Goal: Task Accomplishment & Management: Use online tool/utility

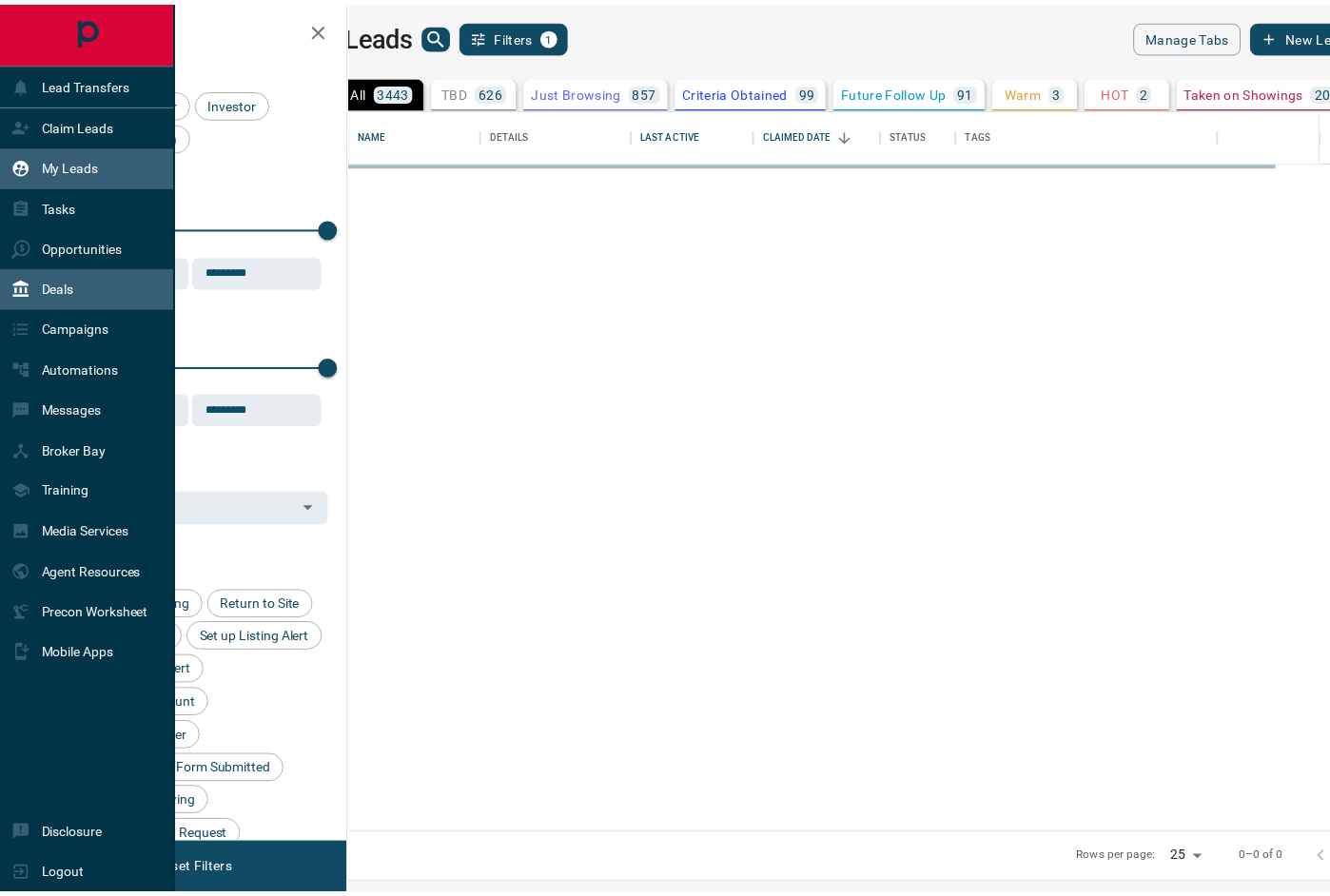
scroll to position [711, 970]
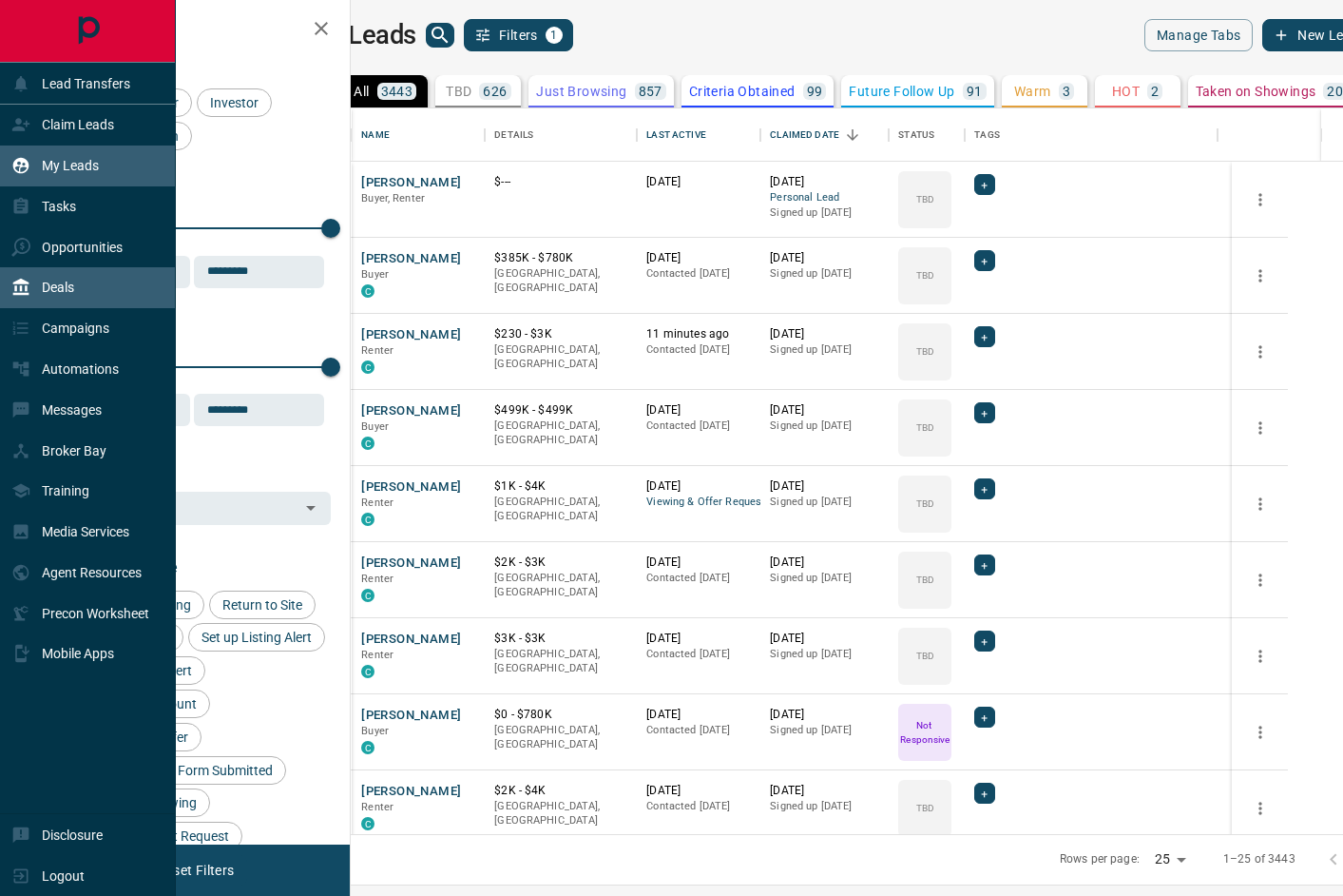
click at [52, 286] on p "Deals" at bounding box center [57, 288] width 32 height 16
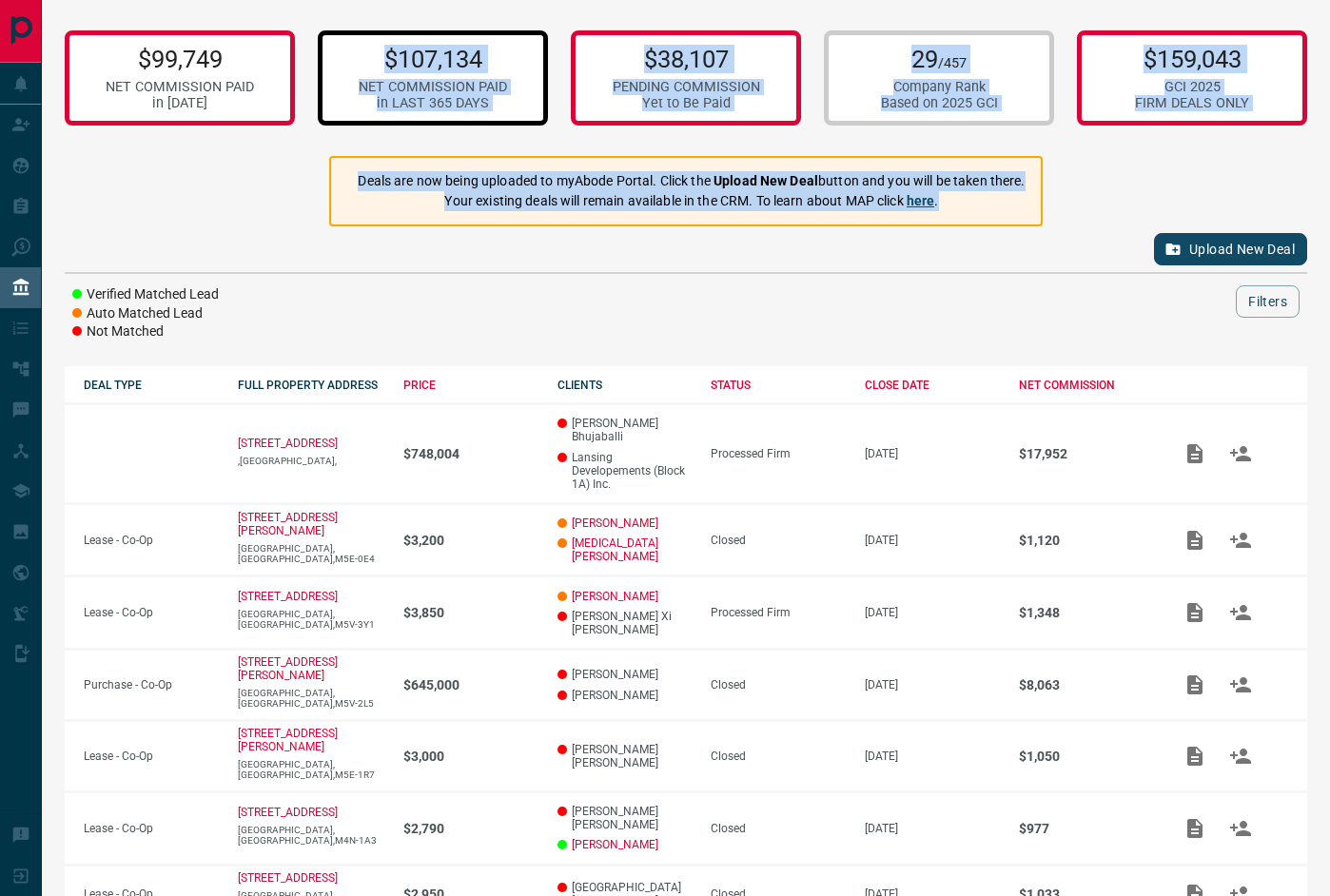
drag, startPoint x: 1152, startPoint y: 216, endPoint x: 527, endPoint y: 36, distance: 650.4
click at [527, 36] on div "$99,749 NET COMMISSION PAID in [DATE] $107,134 NET COMMISSION PAID in LAST 365 …" at bounding box center [685, 614] width 1288 height 1229
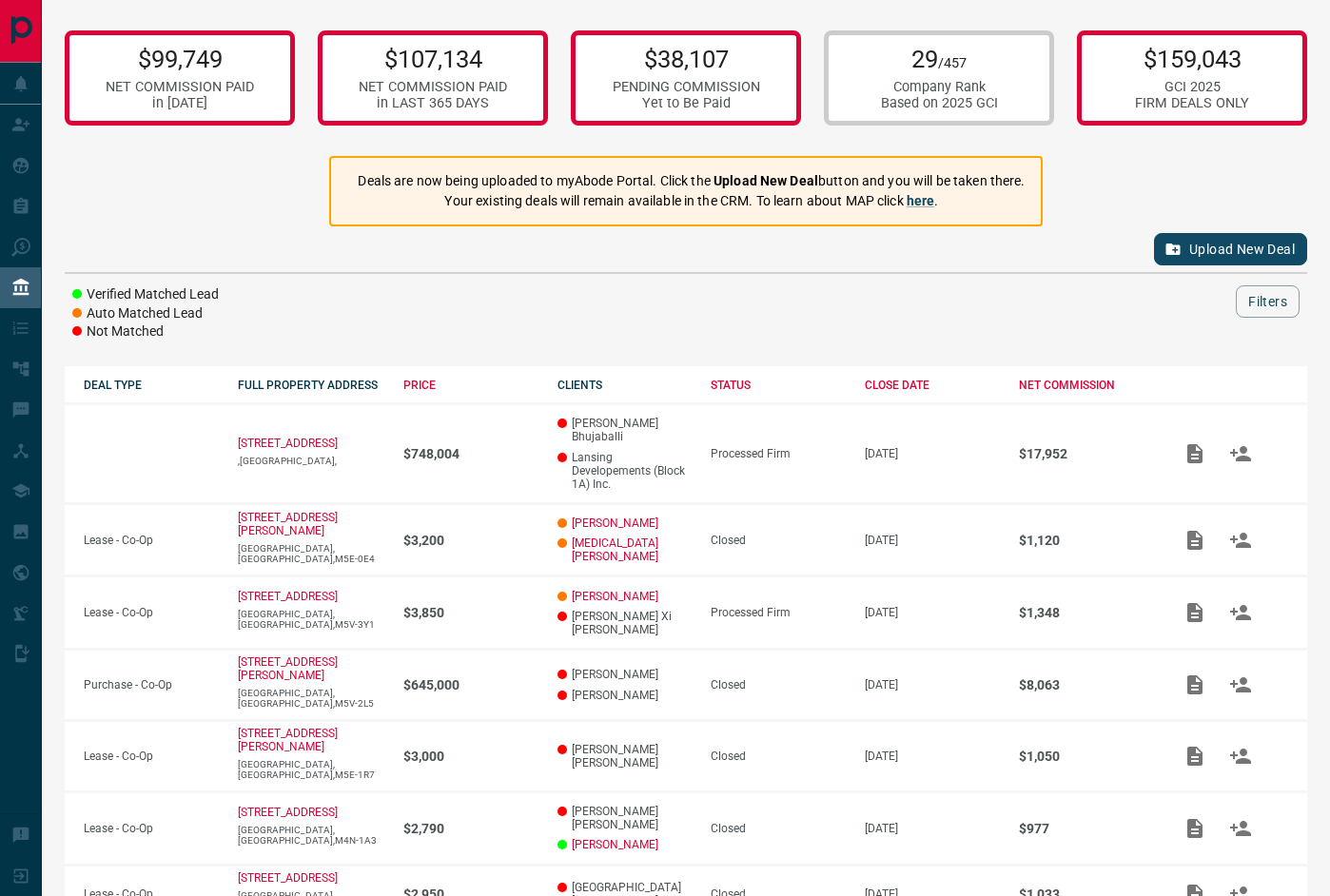
click at [898, 301] on div at bounding box center [744, 300] width 983 height 32
drag, startPoint x: 897, startPoint y: 354, endPoint x: 284, endPoint y: -14, distance: 715.0
click at [284, 0] on html "Lead Transfers Claim Leads My Leads Tasks Opportunities Deals Campaigns Automat…" at bounding box center [665, 448] width 1330 height 896
click at [639, 258] on div "Upload New Deal" at bounding box center [686, 249] width 1242 height 46
drag, startPoint x: 827, startPoint y: 326, endPoint x: 741, endPoint y: 263, distance: 106.6
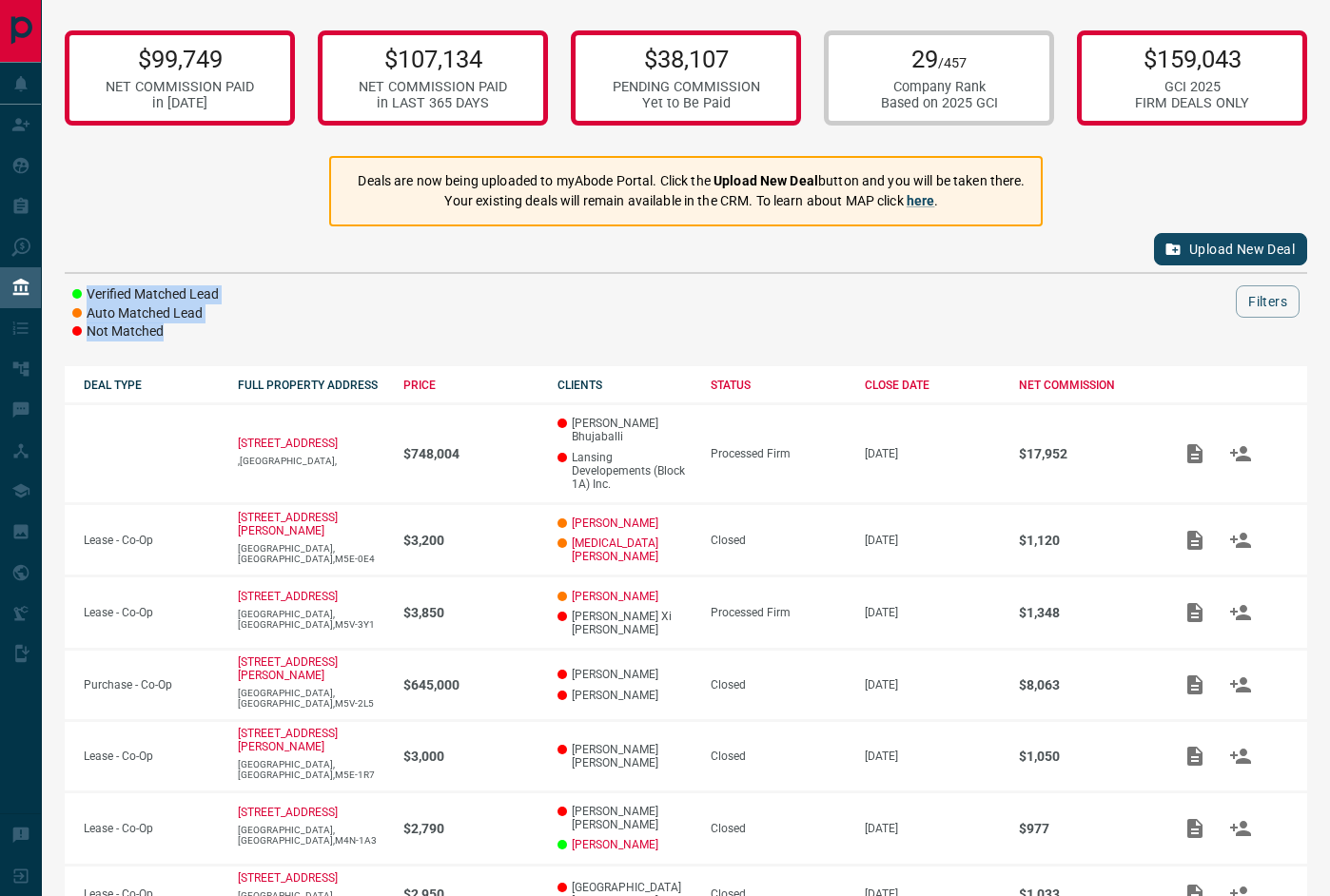
click at [741, 263] on div "Upload New Deal Verified Matched Lead Auto Matched Lead Not Matched Filters" at bounding box center [686, 284] width 1242 height 115
click at [788, 286] on div at bounding box center [744, 300] width 983 height 32
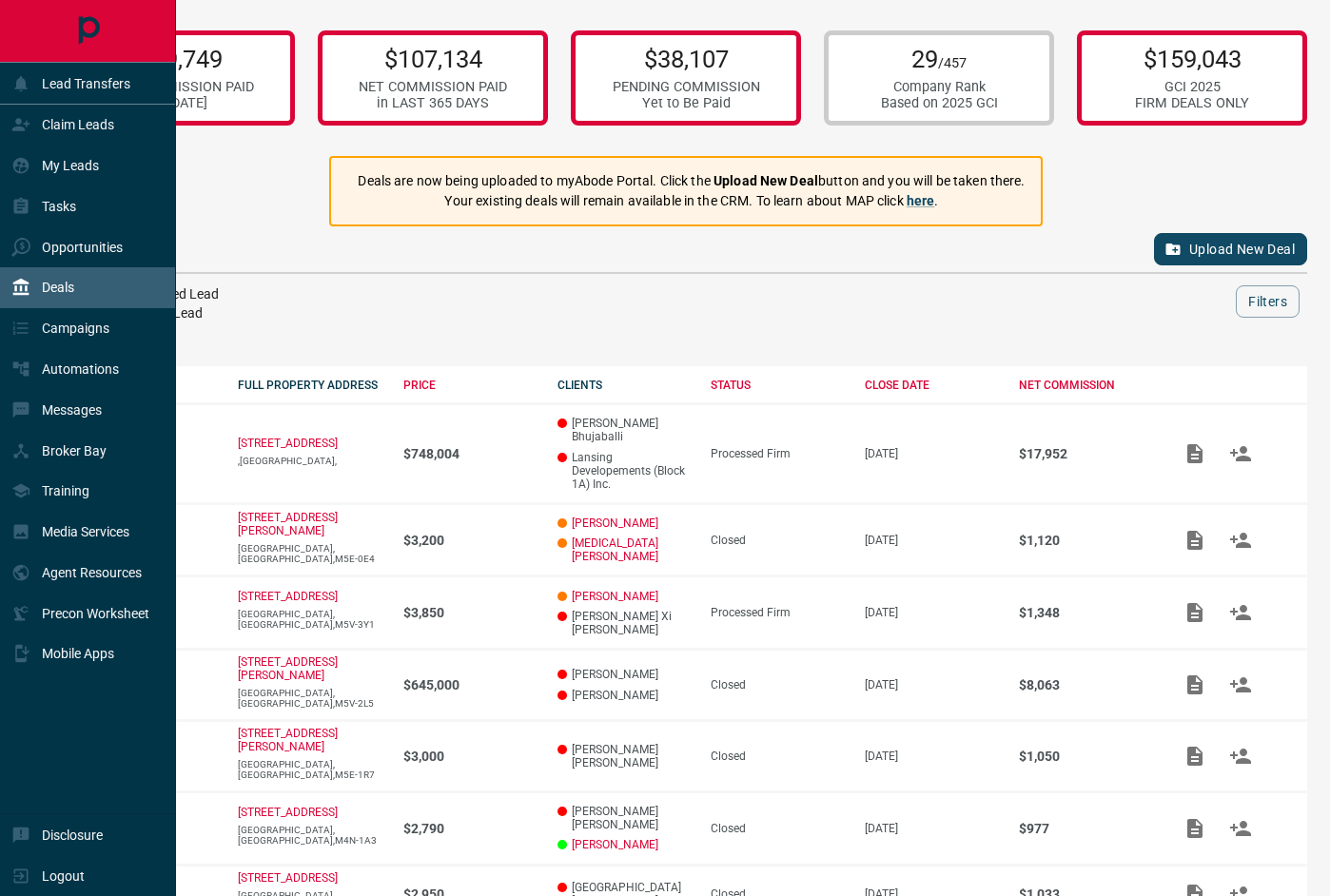
click at [68, 280] on p "Deals" at bounding box center [57, 288] width 32 height 16
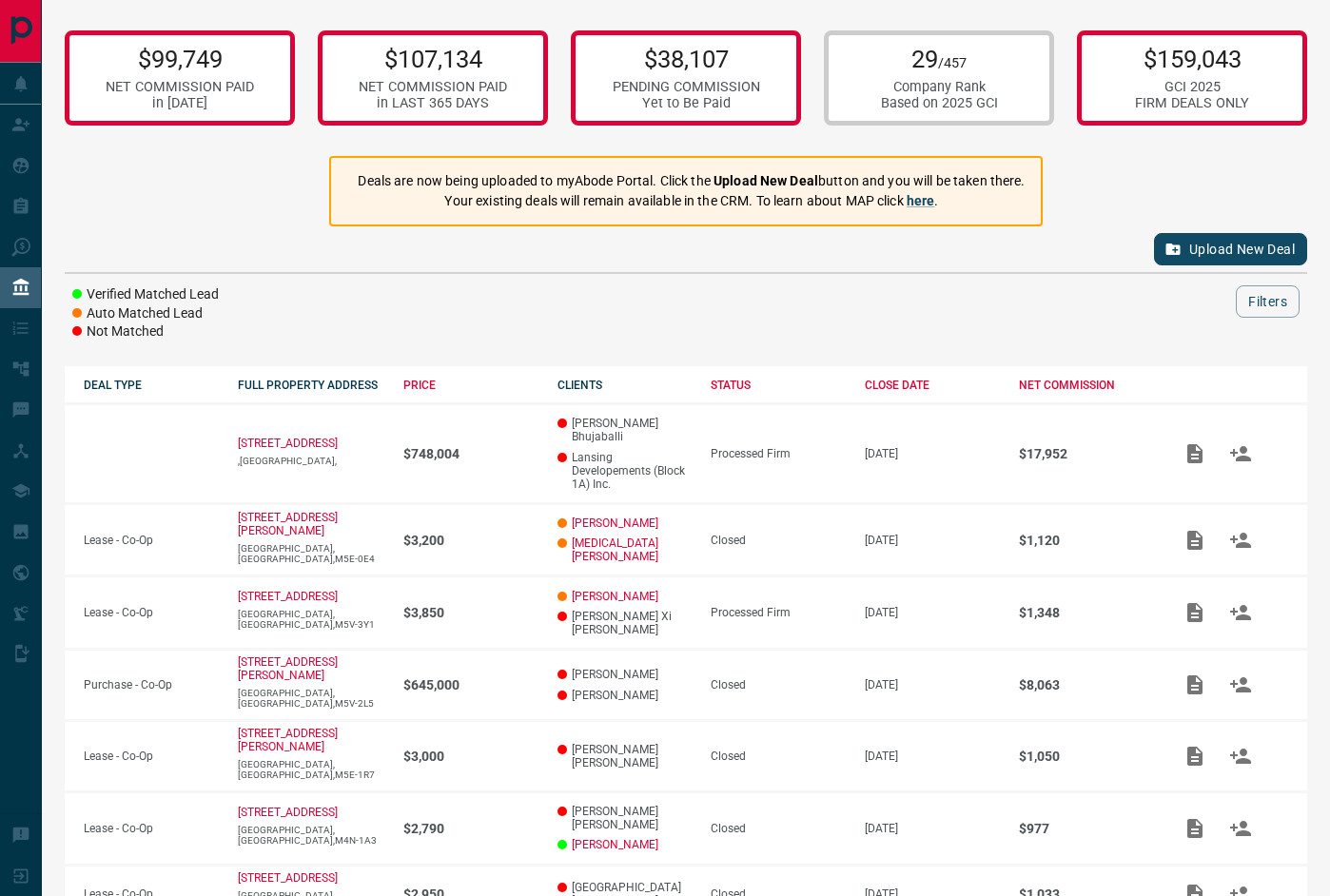
drag, startPoint x: 333, startPoint y: 277, endPoint x: 345, endPoint y: 277, distance: 12.0
click at [345, 277] on div "Upload New Deal Verified Matched Lead Auto Matched Lead Not Matched Filters" at bounding box center [686, 284] width 1242 height 115
click at [1224, 235] on button "Upload New Deal" at bounding box center [1231, 249] width 154 height 32
